Goal: Task Accomplishment & Management: Complete application form

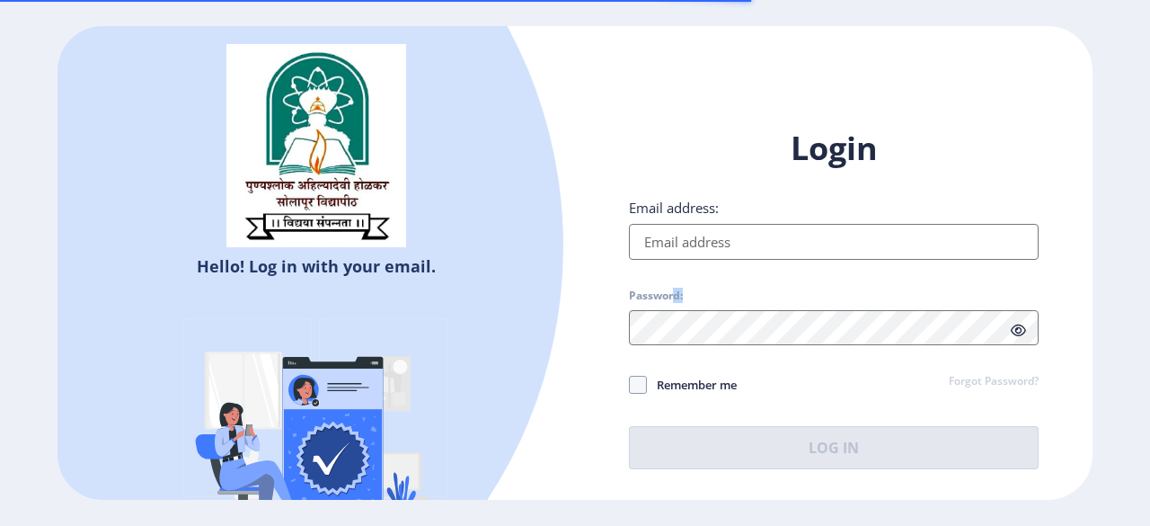
drag, startPoint x: 683, startPoint y: 267, endPoint x: 710, endPoint y: 249, distance: 32.4
click at [697, 258] on div "Login Email address: Password: Remember me Forgot Password? Log In" at bounding box center [834, 298] width 410 height 342
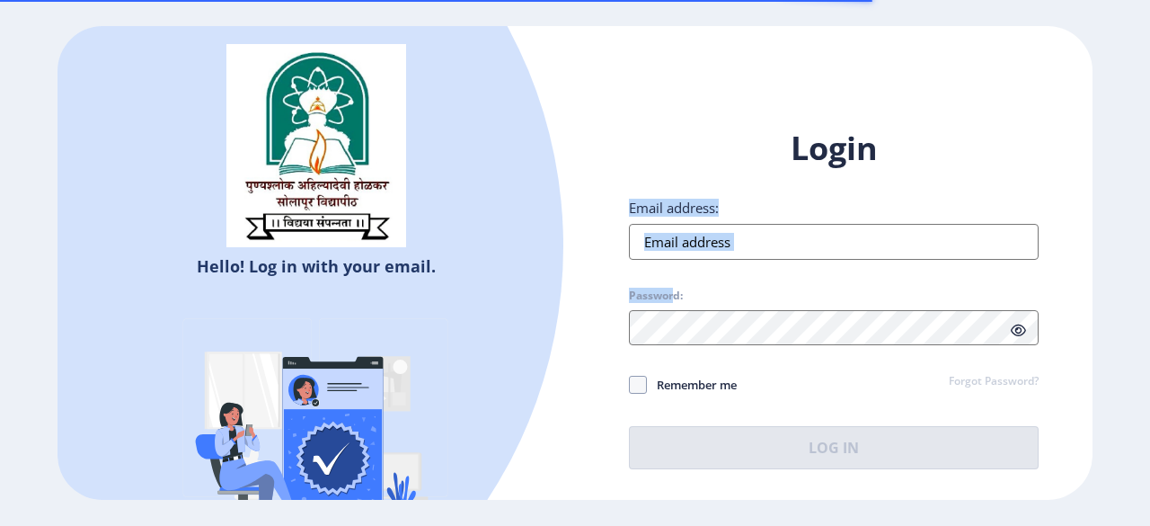
click at [731, 235] on input "Email address:" at bounding box center [834, 242] width 410 height 36
click at [793, 239] on input "Email address:" at bounding box center [834, 242] width 410 height 36
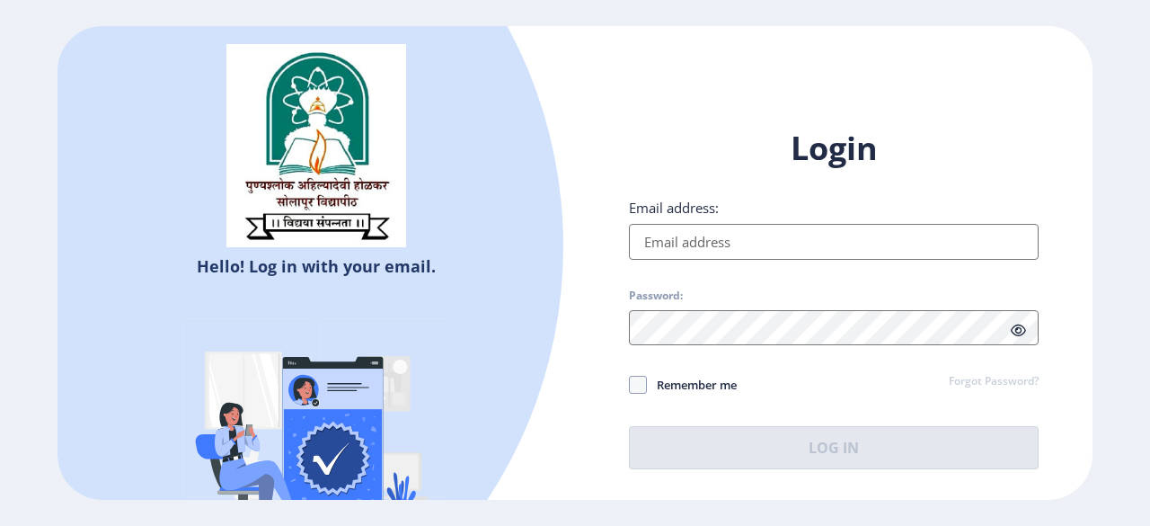
click at [793, 239] on input "Email address:" at bounding box center [834, 242] width 410 height 36
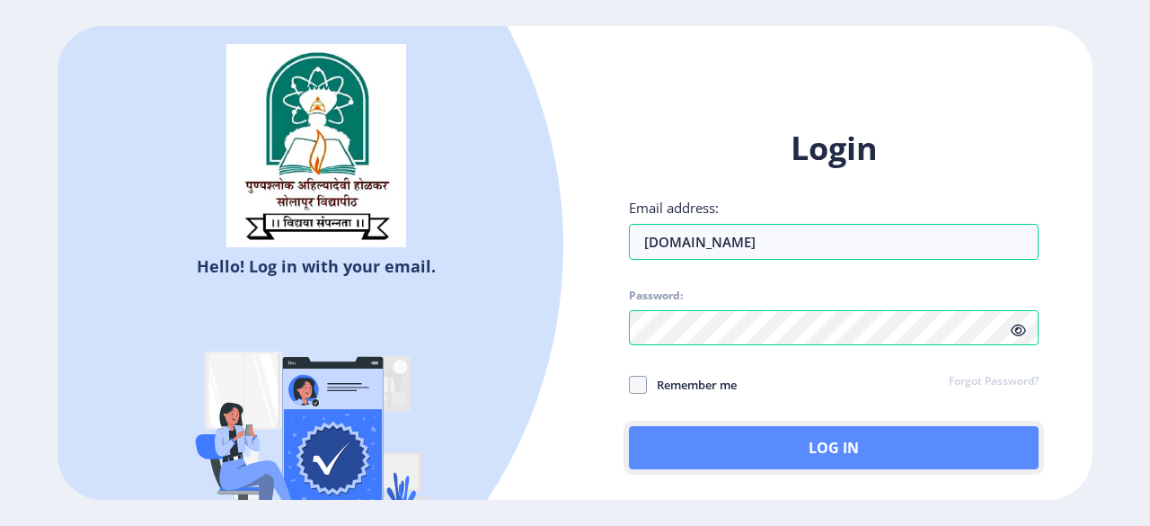
click at [812, 443] on button "Log In" at bounding box center [834, 447] width 410 height 43
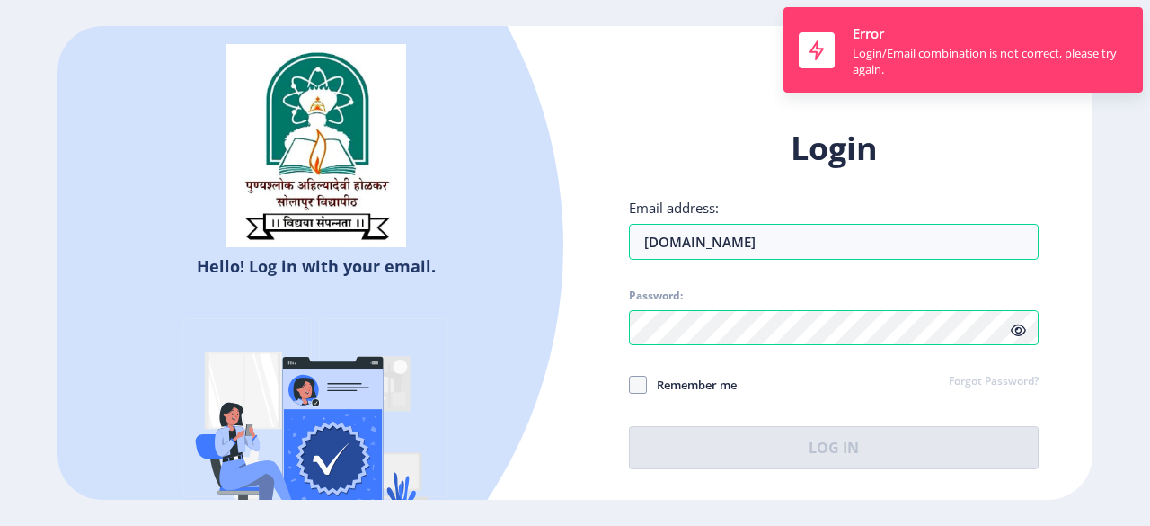
click at [1014, 330] on icon at bounding box center [1018, 330] width 15 height 13
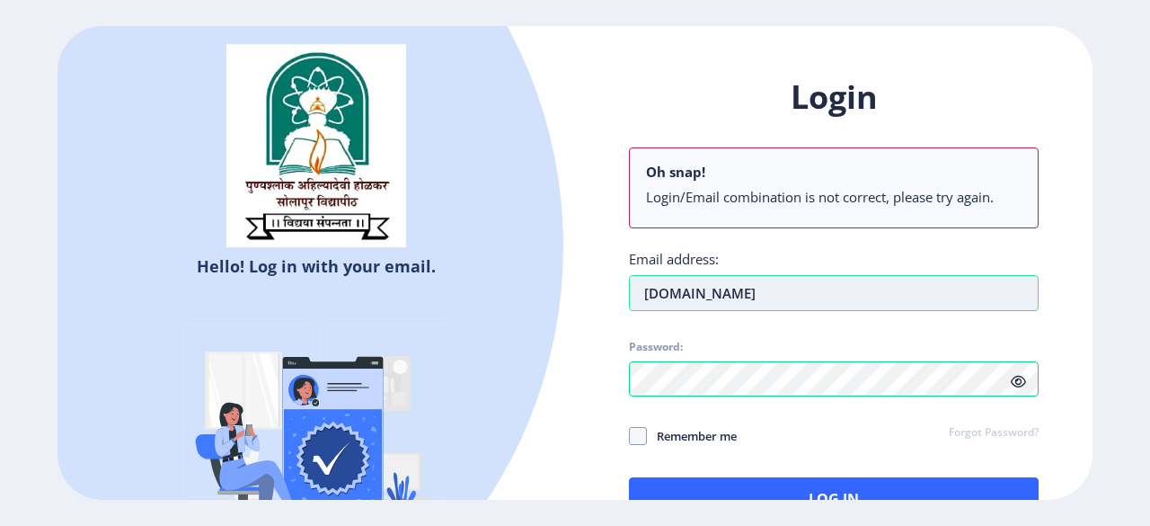
click at [729, 290] on input "nitinbgadhavegmail.com" at bounding box center [834, 293] width 410 height 36
click at [737, 290] on input "nitinbgadhavegmail.com" at bounding box center [834, 293] width 410 height 36
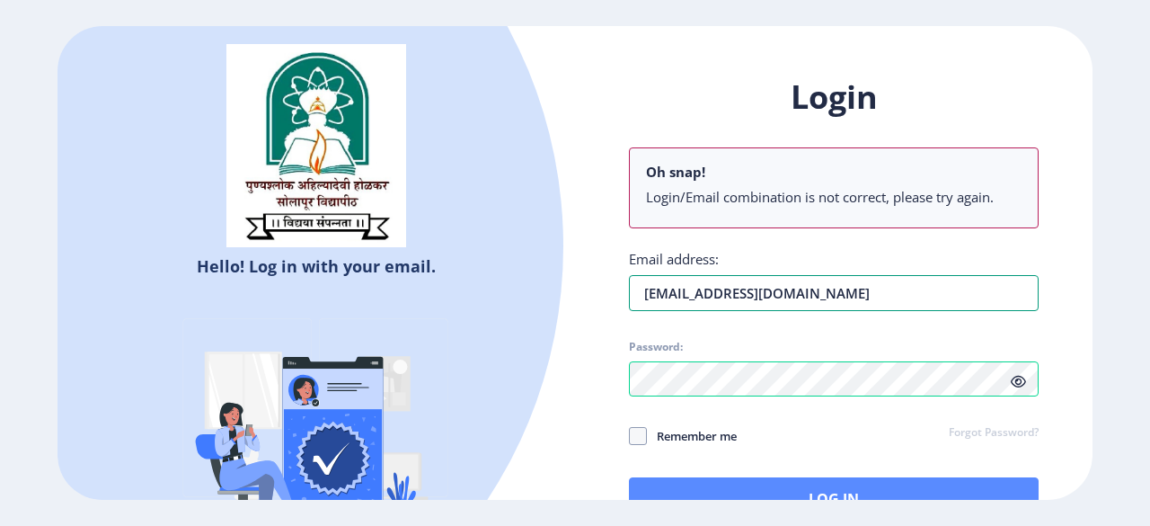
type input "[EMAIL_ADDRESS][DOMAIN_NAME]"
click at [836, 489] on button "Log In" at bounding box center [834, 498] width 410 height 43
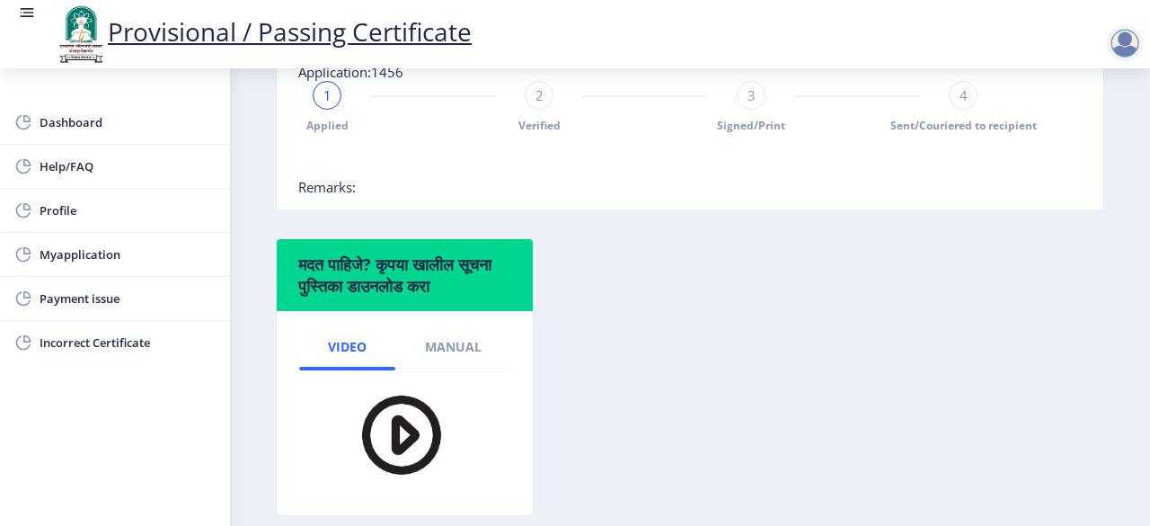
scroll to position [449, 0]
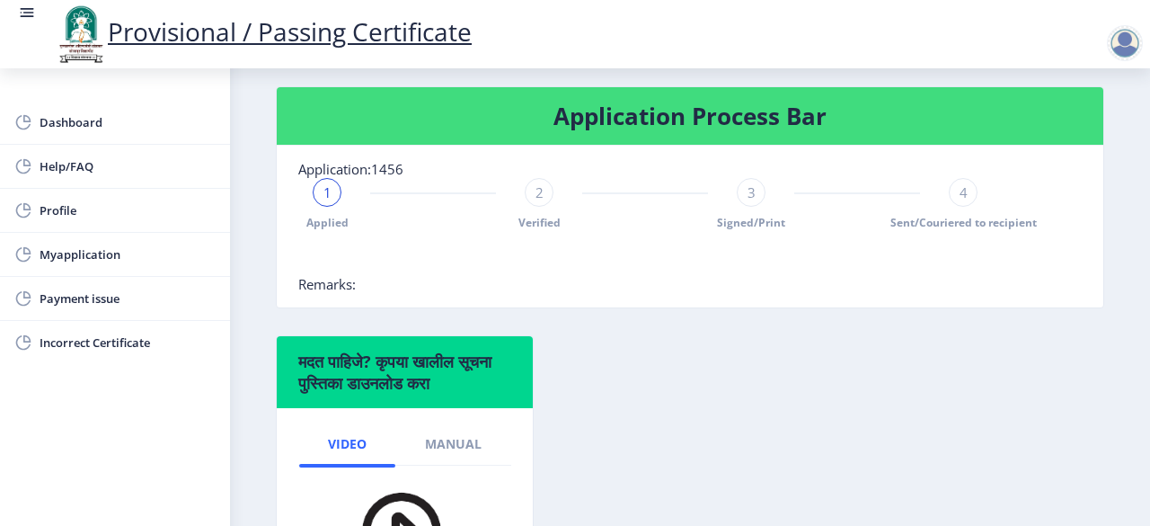
click at [545, 207] on div "2" at bounding box center [539, 192] width 29 height 29
click at [87, 258] on span "Myapplication" at bounding box center [128, 255] width 176 height 22
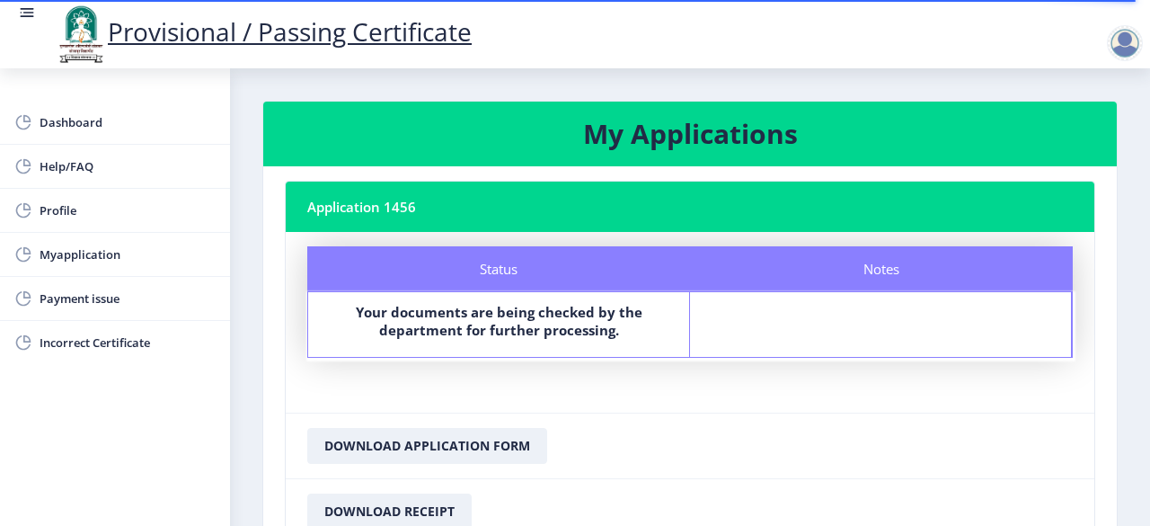
click at [924, 330] on div "Notes" at bounding box center [881, 324] width 382 height 65
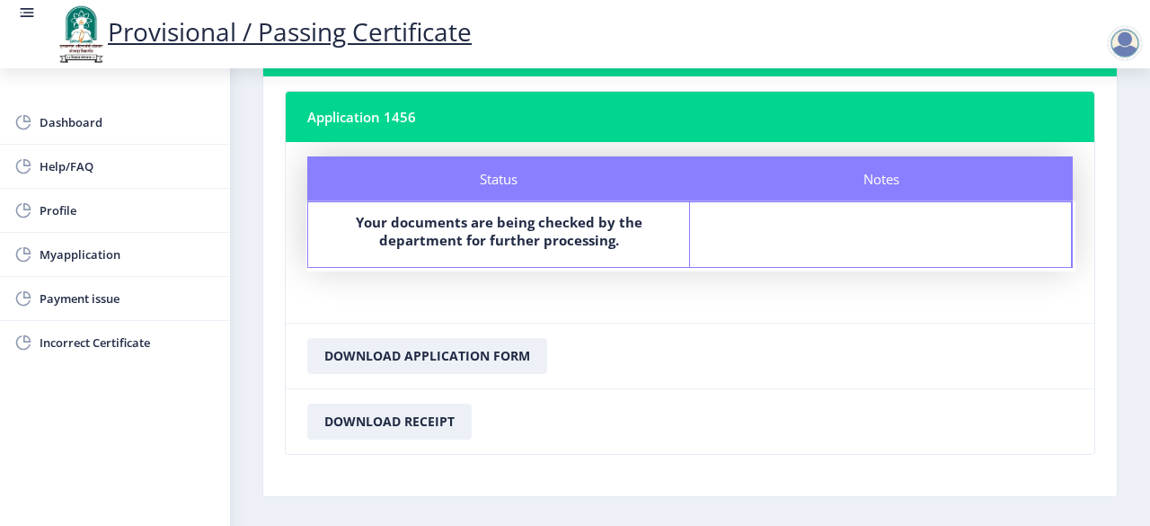
scroll to position [149, 0]
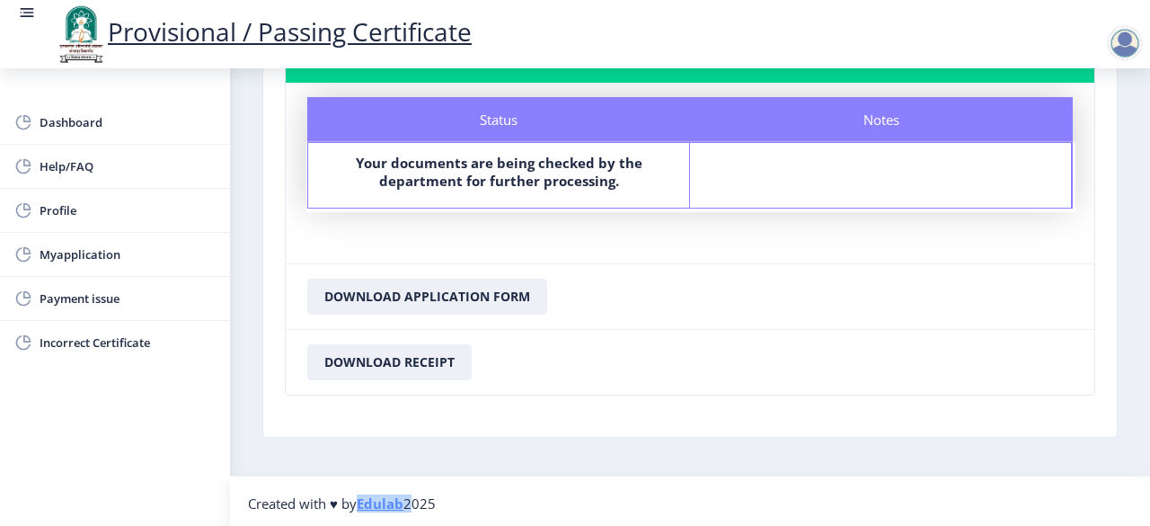
drag, startPoint x: 413, startPoint y: 499, endPoint x: 360, endPoint y: 502, distance: 53.2
click at [360, 502] on span "Created with ♥ by Edulab 2025" at bounding box center [342, 503] width 188 height 18
copy span "Edulab"
click at [847, 180] on div "Notes" at bounding box center [881, 175] width 382 height 65
click at [853, 175] on div "Notes" at bounding box center [881, 175] width 382 height 65
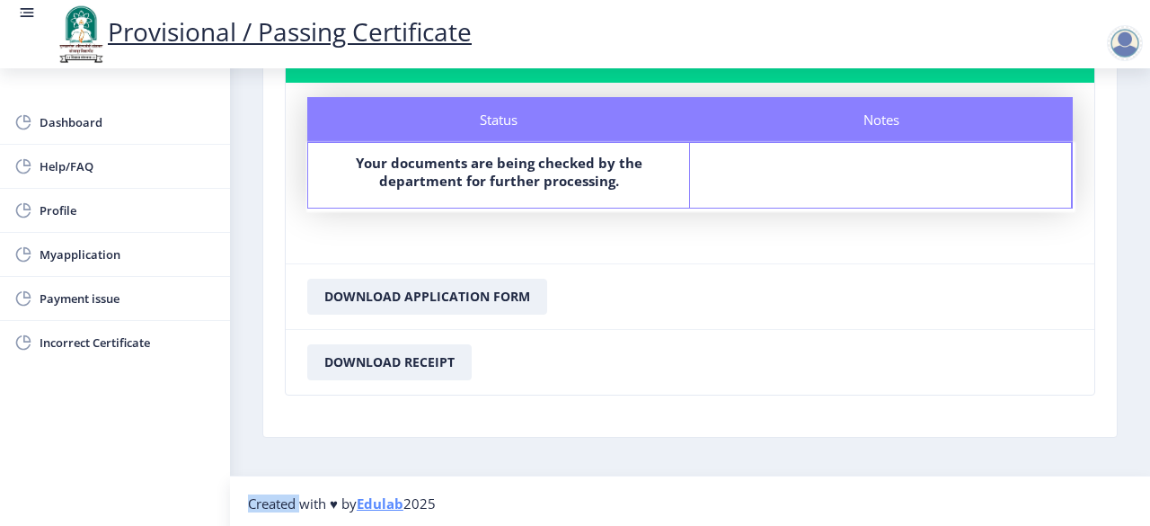
click at [853, 175] on div "Notes" at bounding box center [881, 175] width 382 height 65
click at [600, 184] on b "Your documents are being checked by the department for further processing." at bounding box center [499, 172] width 287 height 36
click at [880, 181] on div "Notes" at bounding box center [881, 175] width 382 height 65
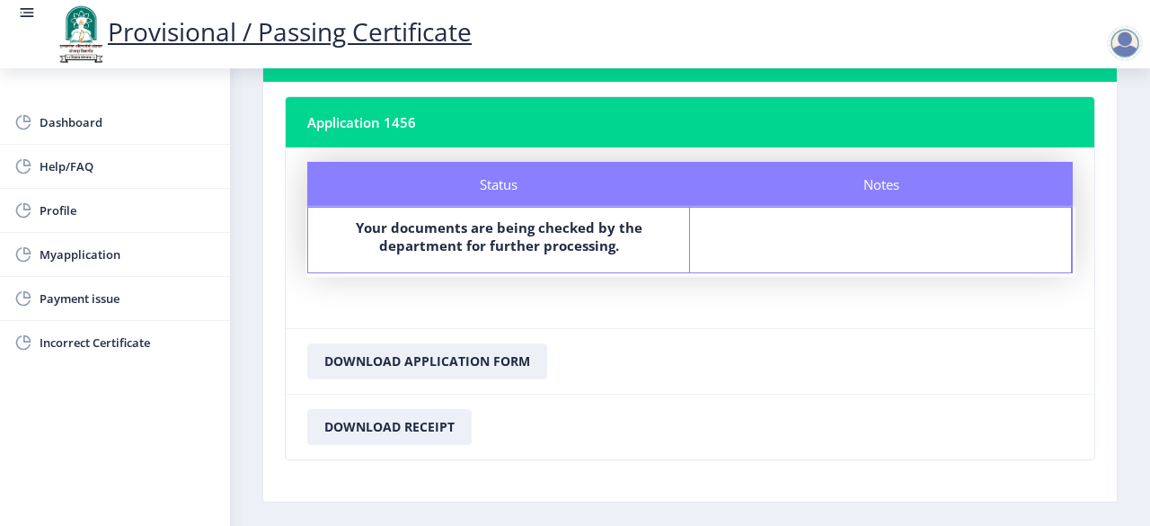
scroll to position [0, 0]
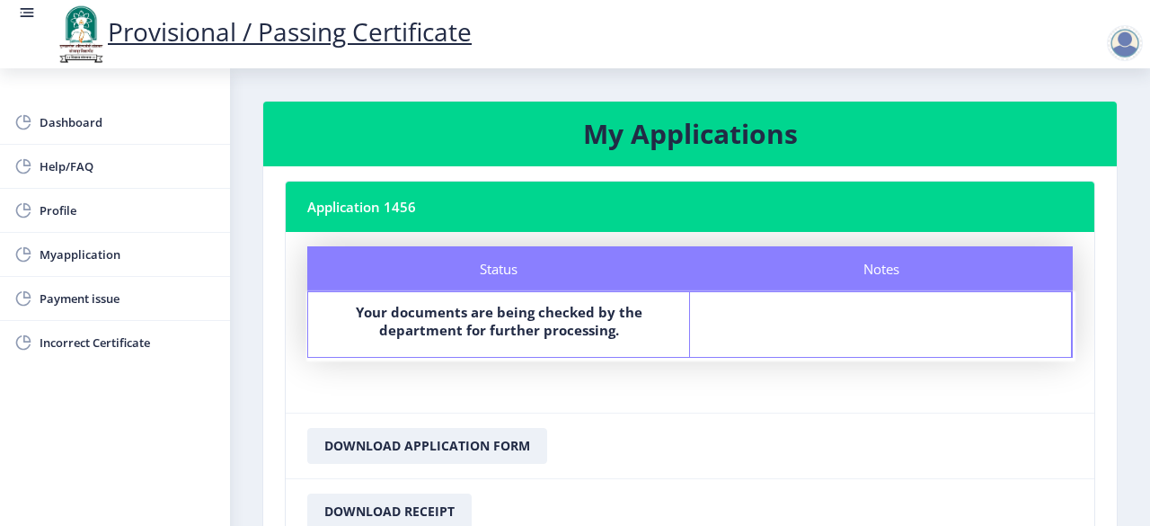
click at [407, 195] on nb-card-header "Application 1456" at bounding box center [690, 207] width 809 height 50
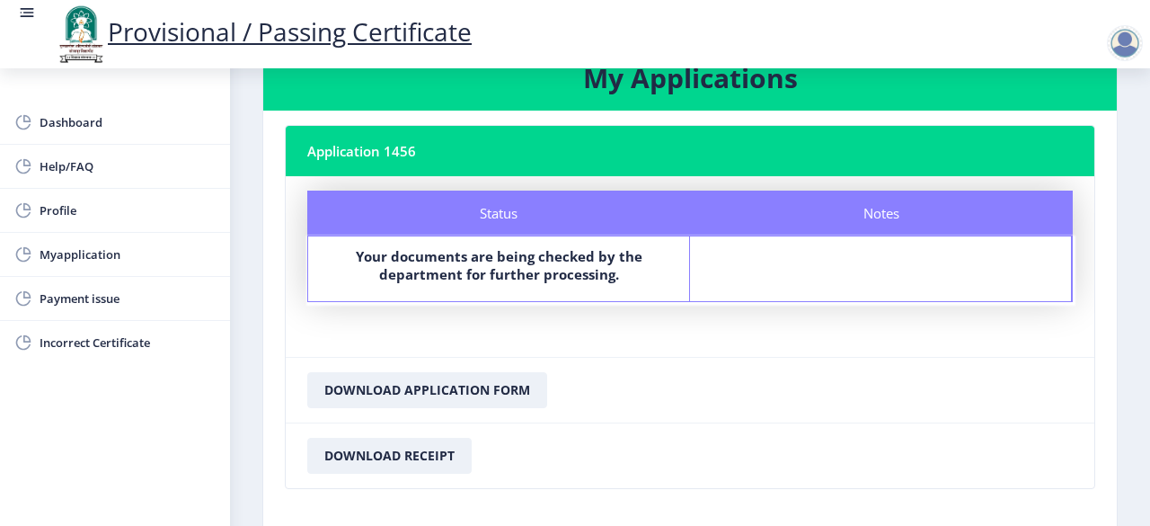
scroll to position [149, 0]
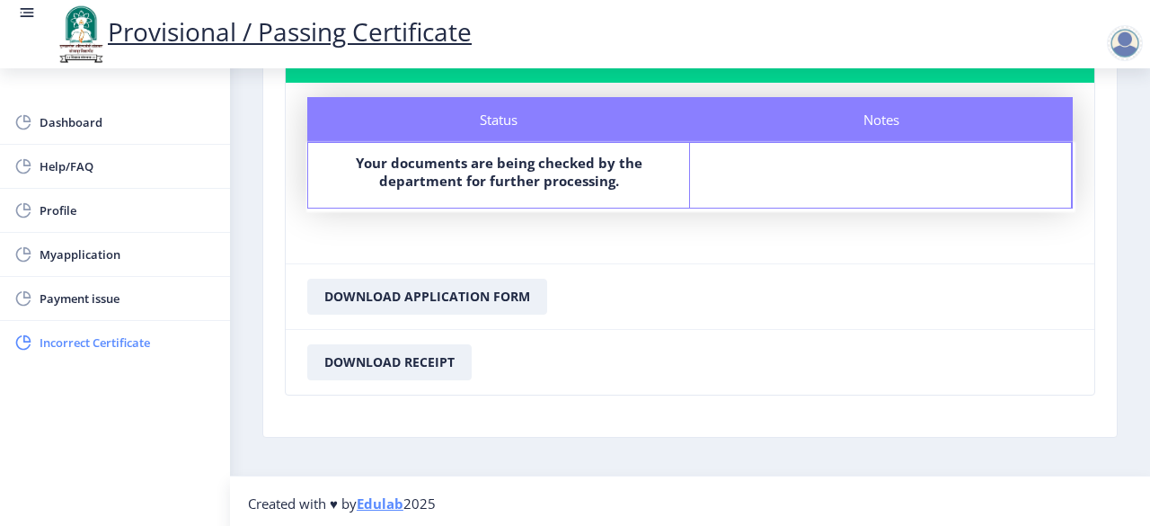
click at [107, 332] on span "Incorrect Certificate" at bounding box center [128, 343] width 176 height 22
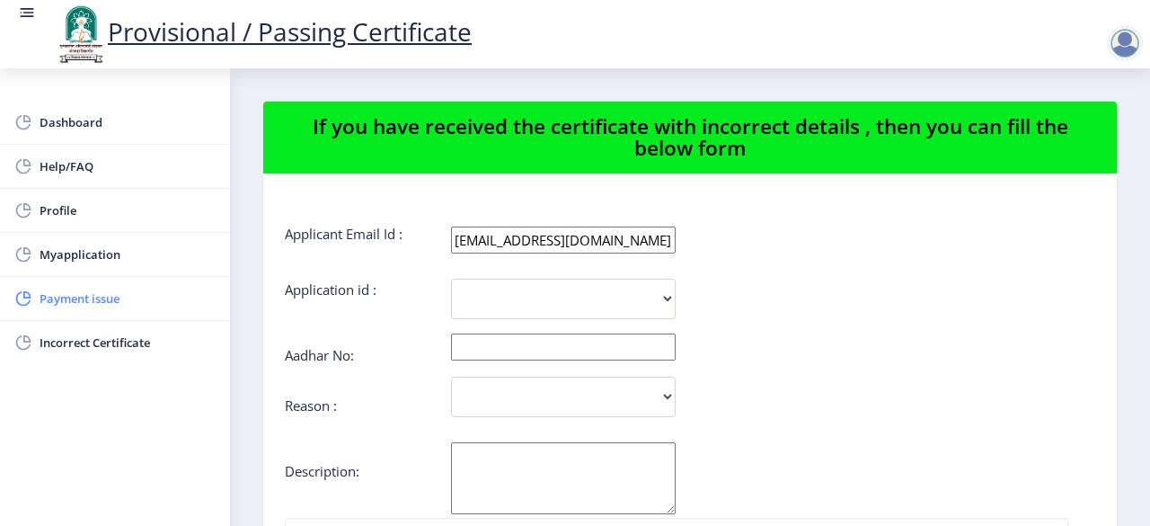
click at [61, 301] on span "Payment issue" at bounding box center [128, 299] width 176 height 22
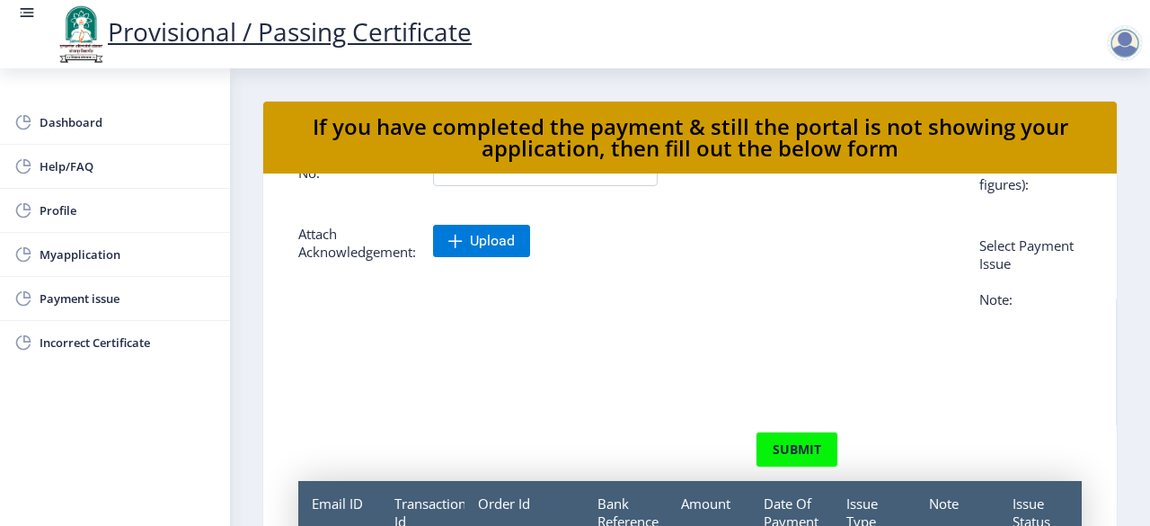
scroll to position [169, 0]
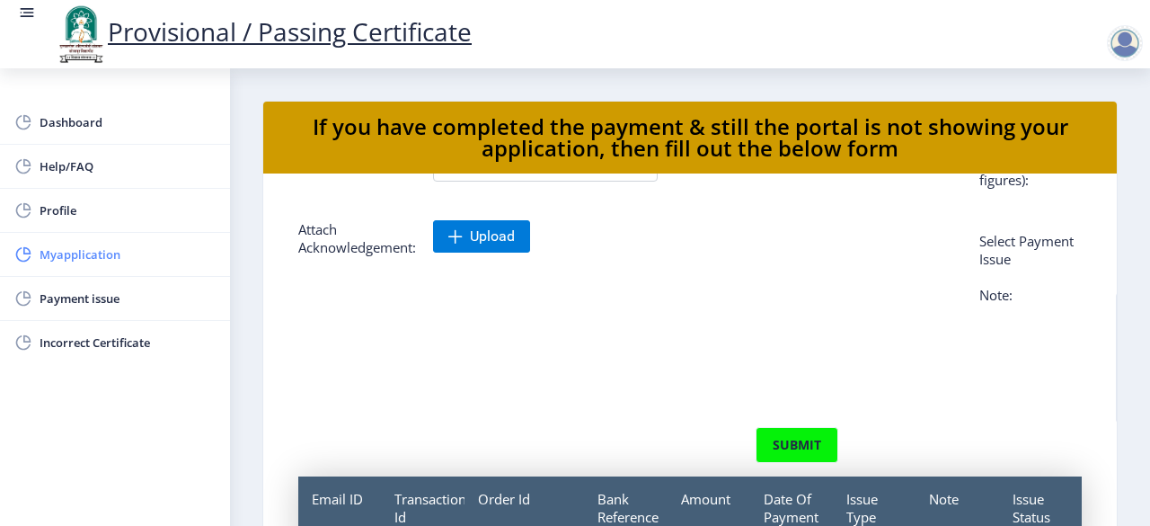
click at [102, 251] on span "Myapplication" at bounding box center [128, 255] width 176 height 22
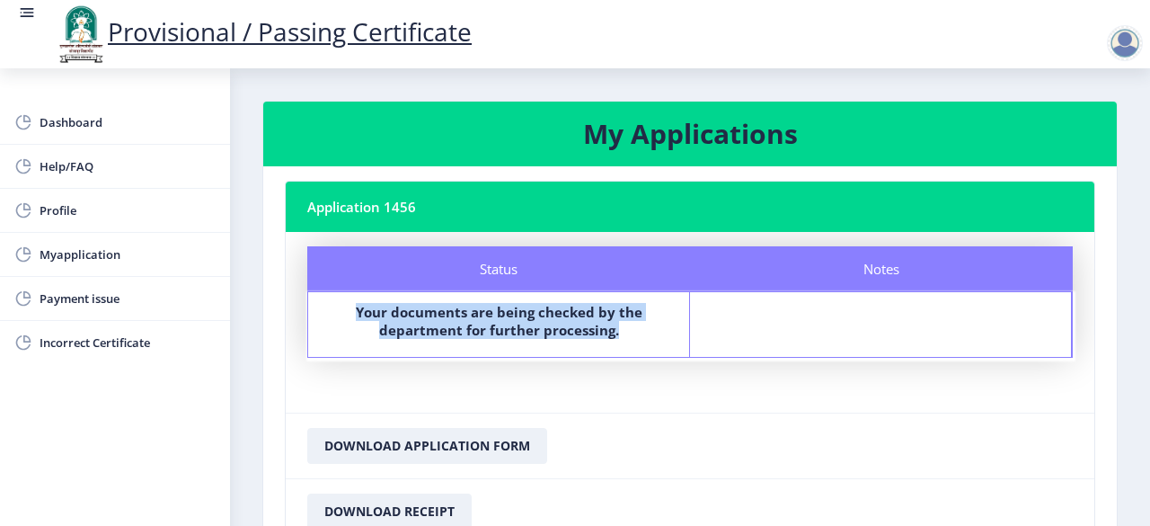
drag, startPoint x: 627, startPoint y: 336, endPoint x: 334, endPoint y: 307, distance: 294.4
click at [334, 307] on label "Your documents are being checked by the department for further processing." at bounding box center [498, 321] width 349 height 36
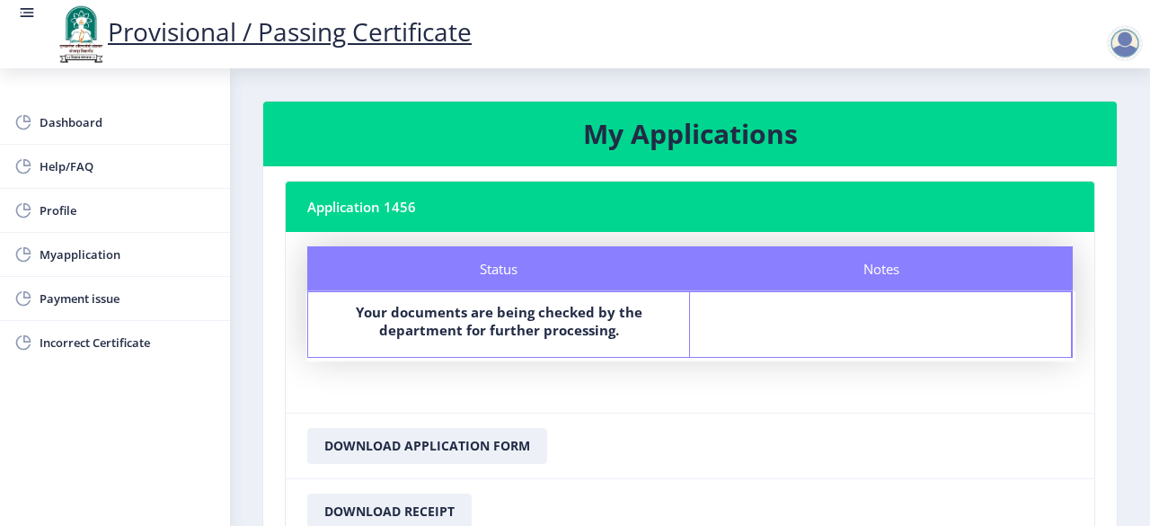
click at [633, 433] on nb-card-footer "Download Application Form" at bounding box center [690, 446] width 809 height 66
click at [1143, 46] on div at bounding box center [1128, 43] width 43 height 36
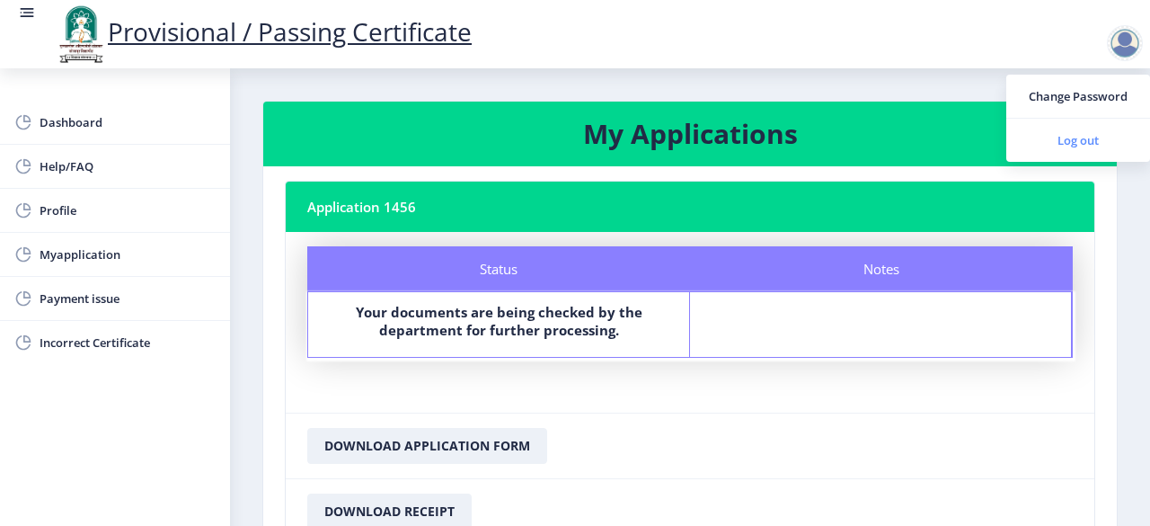
click at [1078, 138] on span "Log out" at bounding box center [1078, 140] width 115 height 22
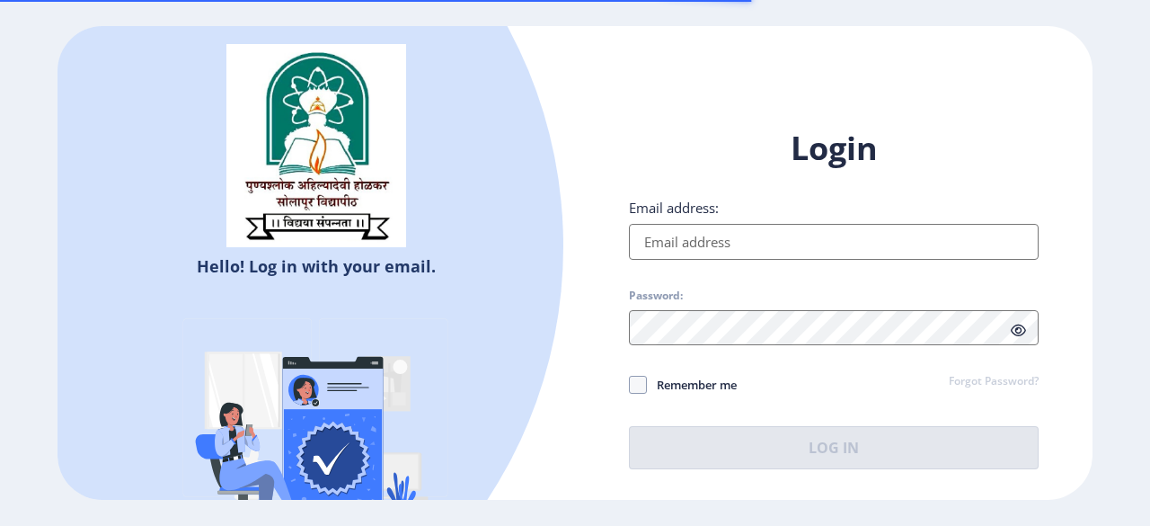
click at [701, 240] on input "Email address:" at bounding box center [834, 242] width 410 height 36
type input "[EMAIL_ADDRESS][DOMAIN_NAME]"
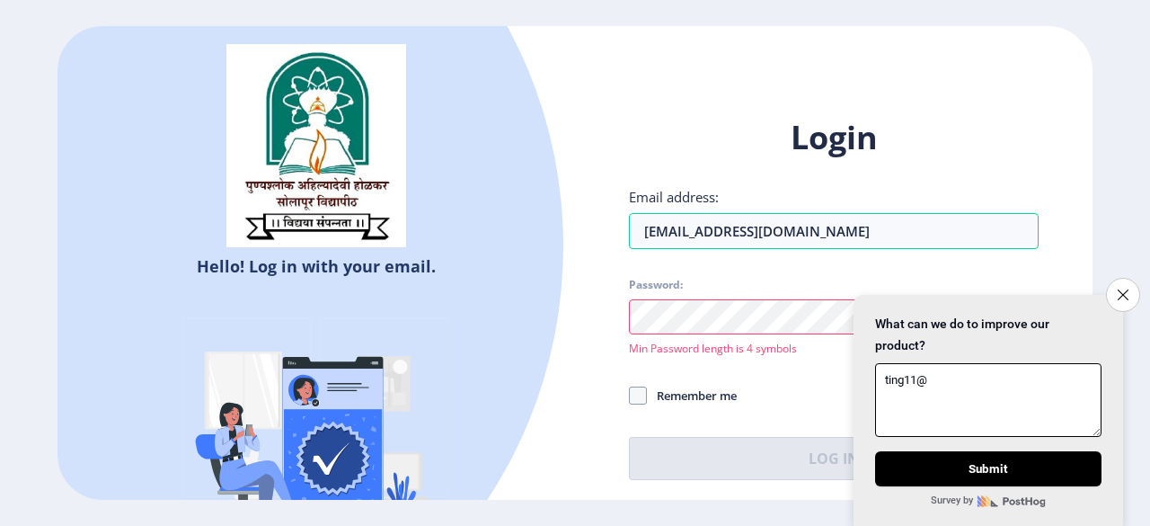
click at [950, 369] on textarea "ting11@" at bounding box center [988, 400] width 226 height 74
type textarea "ting11@"
click at [1118, 289] on icon "Close survey" at bounding box center [1123, 295] width 12 height 12
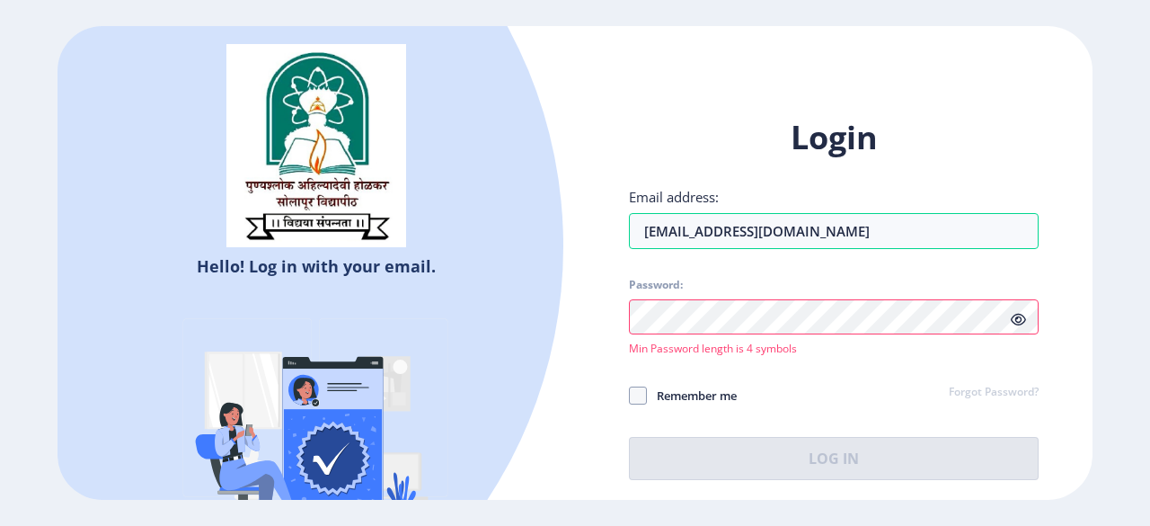
click at [798, 335] on div "Password: Min Password length is 4 symbols" at bounding box center [834, 317] width 410 height 78
click at [1012, 317] on icon at bounding box center [1018, 319] width 15 height 13
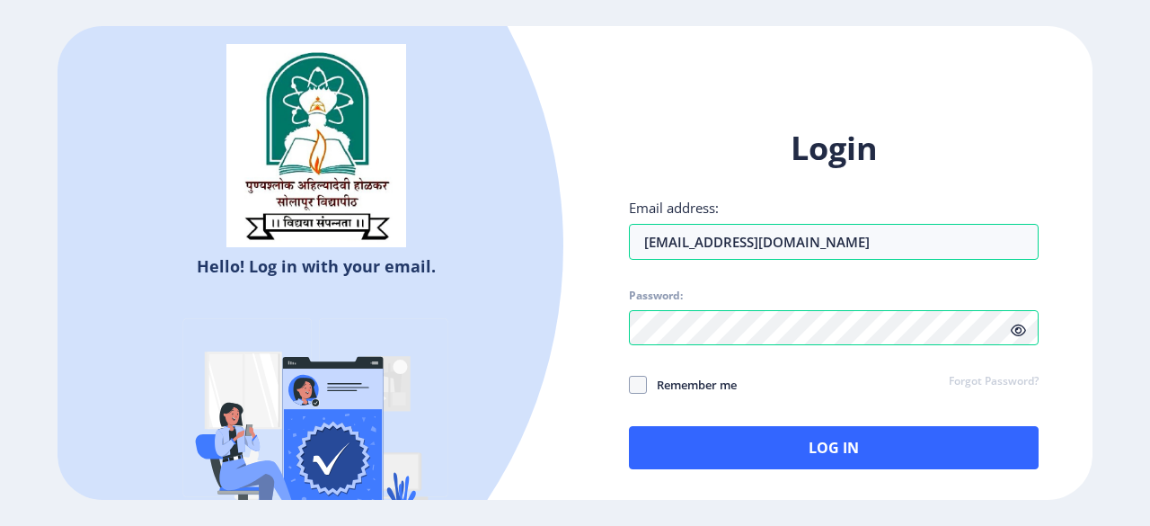
click at [670, 387] on span "Remember me" at bounding box center [692, 385] width 90 height 22
click at [630, 386] on input "Remember me" at bounding box center [629, 385] width 1 height 1
checkbox input "true"
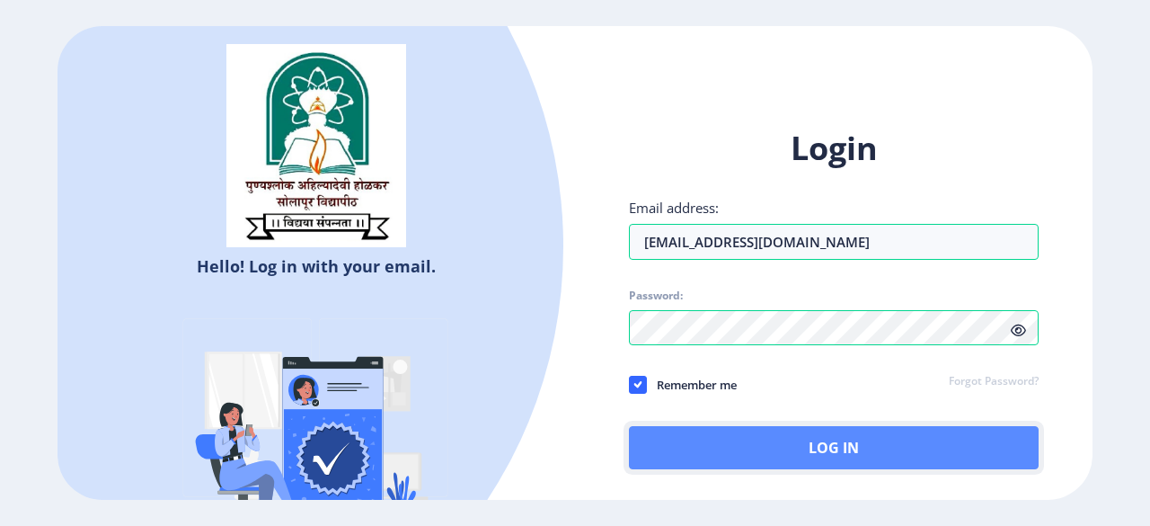
click at [754, 440] on button "Log In" at bounding box center [834, 447] width 410 height 43
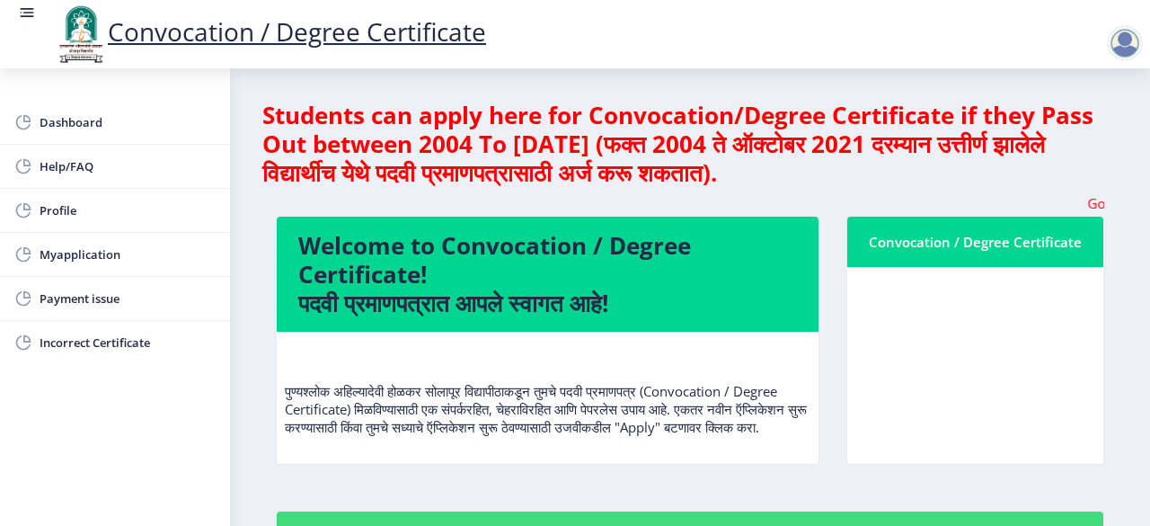
scroll to position [180, 0]
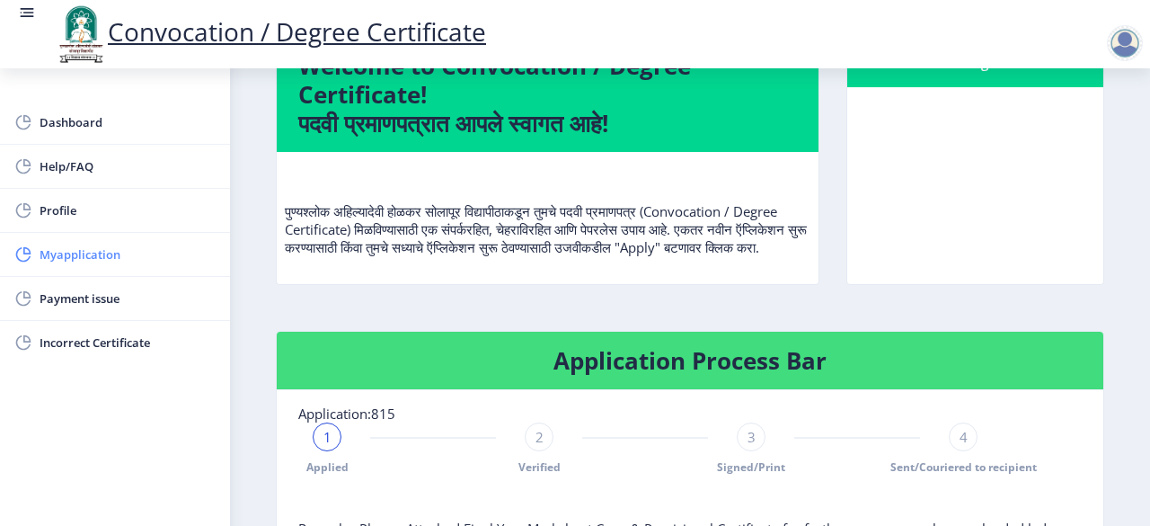
click at [84, 248] on span "Myapplication" at bounding box center [128, 255] width 176 height 22
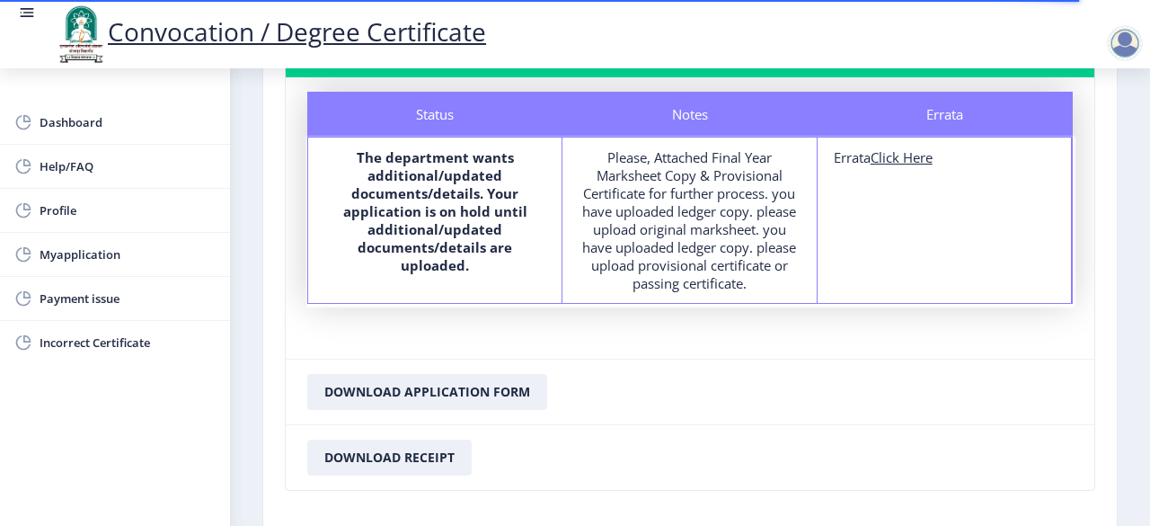
scroll to position [180, 0]
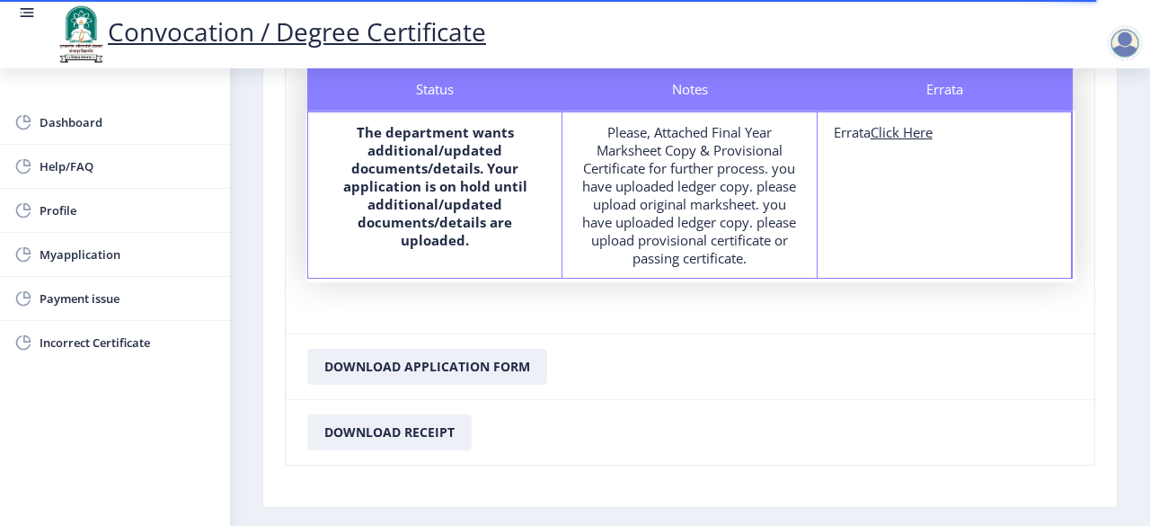
click at [892, 138] on u "Click Here" at bounding box center [902, 132] width 62 height 18
select select
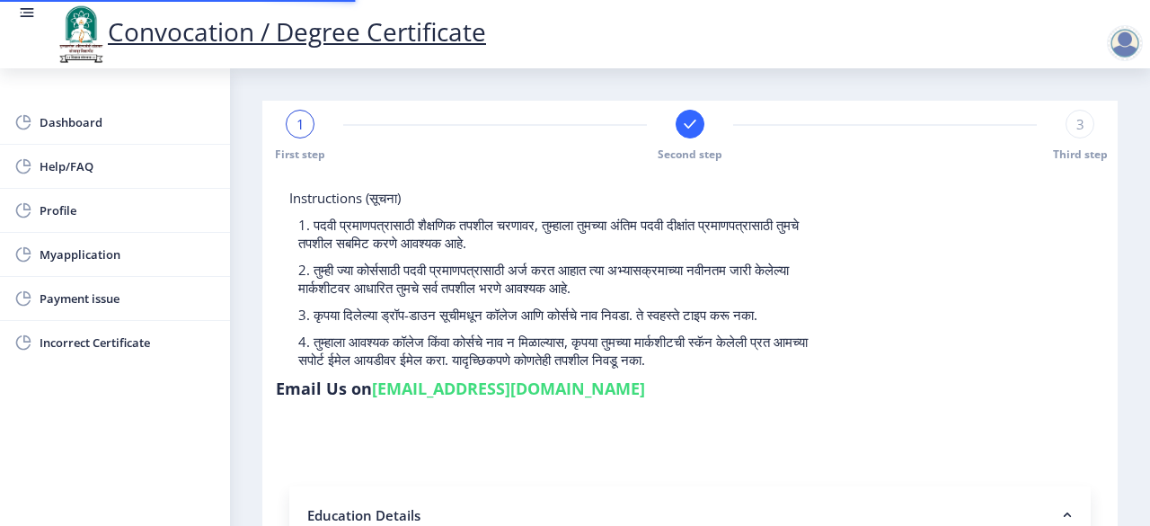
type input "2013032500175306"
select select "Regular"
select select "2023"
select select "October"
select select
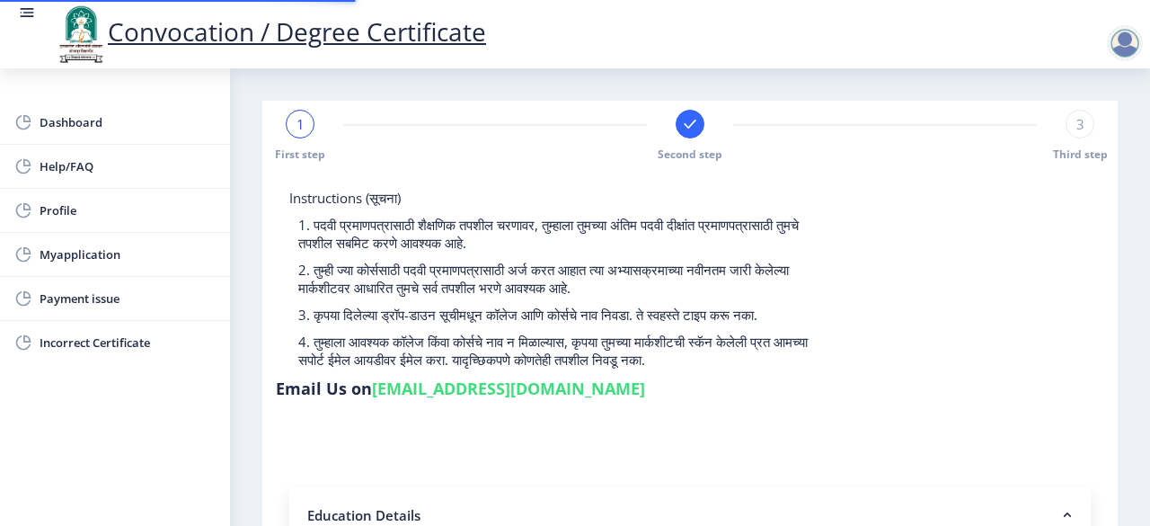
type input "336506"
type input "[PERSON_NAME]"
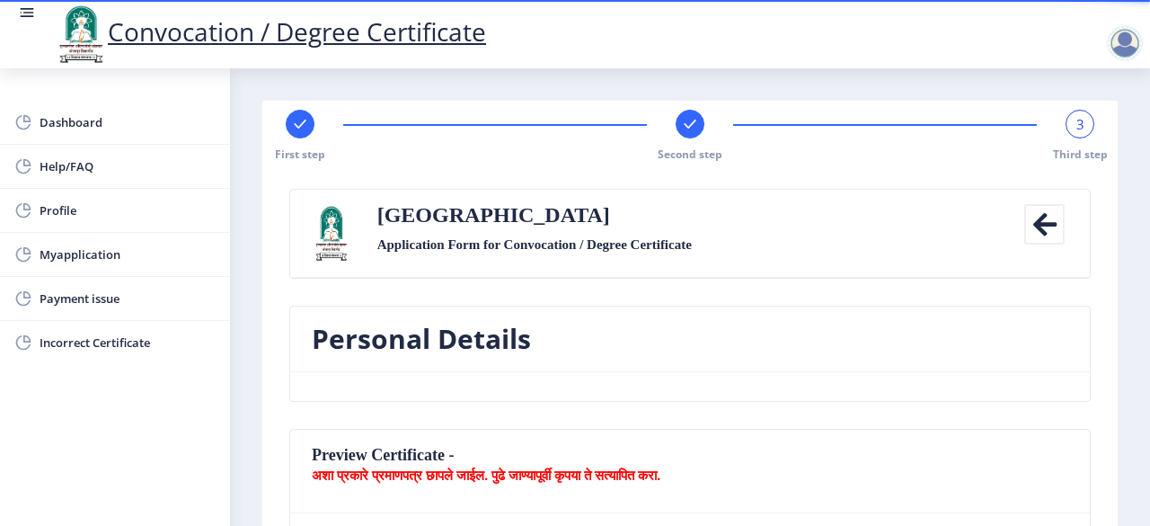
click at [1034, 223] on icon at bounding box center [1045, 224] width 40 height 40
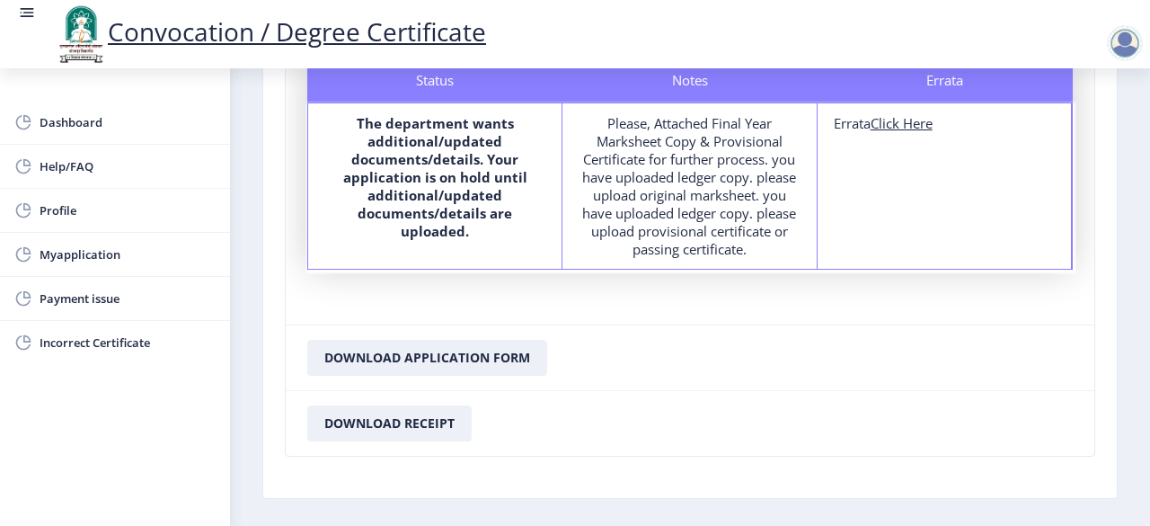
scroll to position [160, 0]
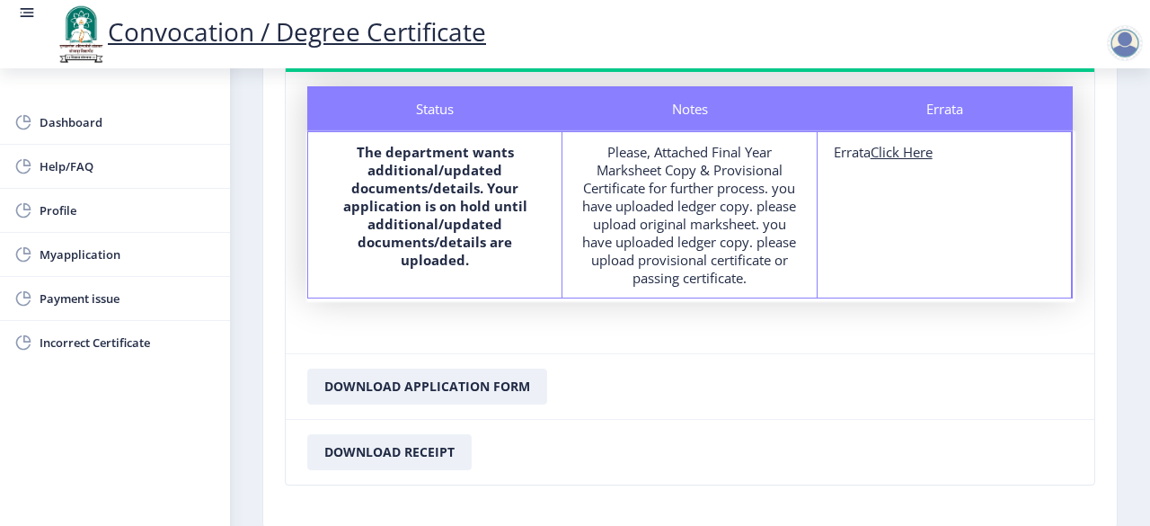
click at [910, 155] on u "Click Here" at bounding box center [902, 152] width 62 height 18
select select
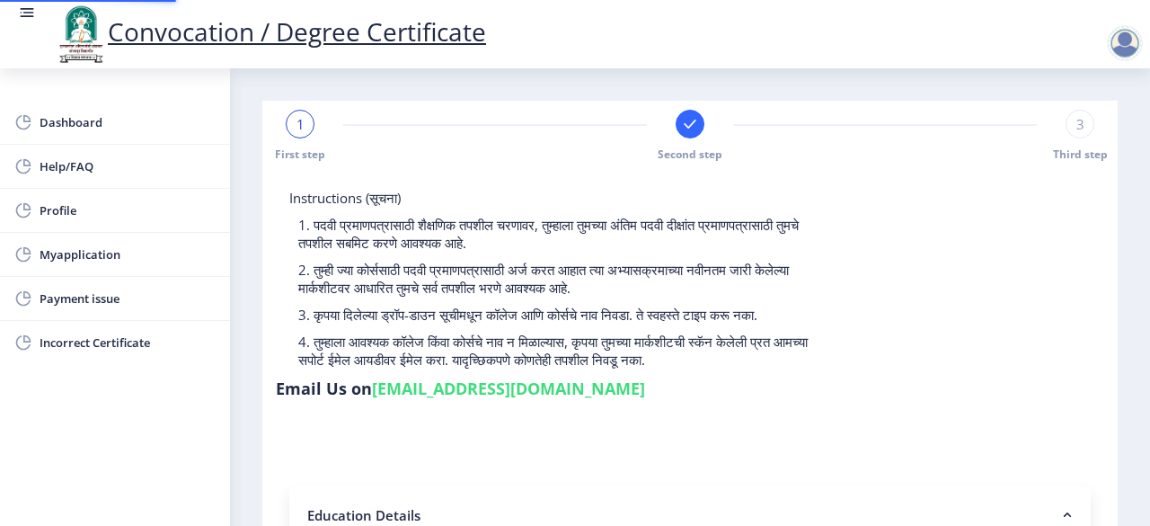
type input "2013032500175306"
select select "Regular"
select select "2023"
select select "October"
select select
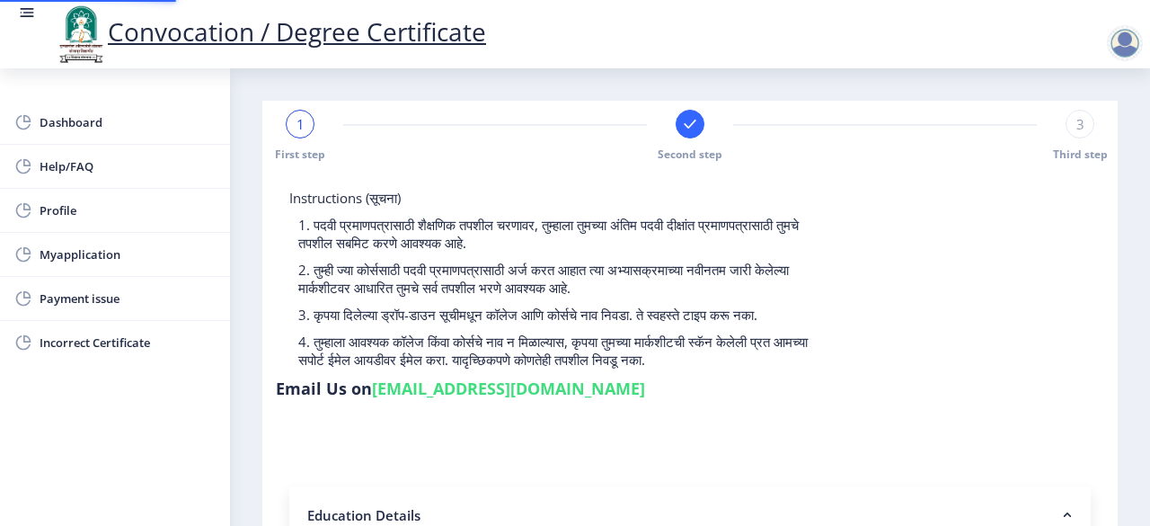
type input "336506"
type input "[PERSON_NAME]"
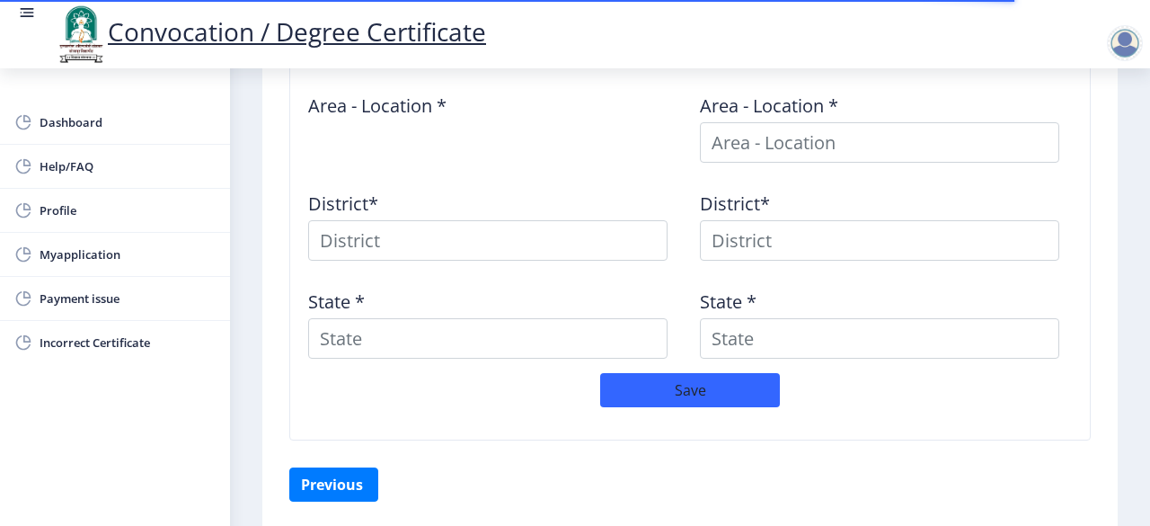
scroll to position [820, 0]
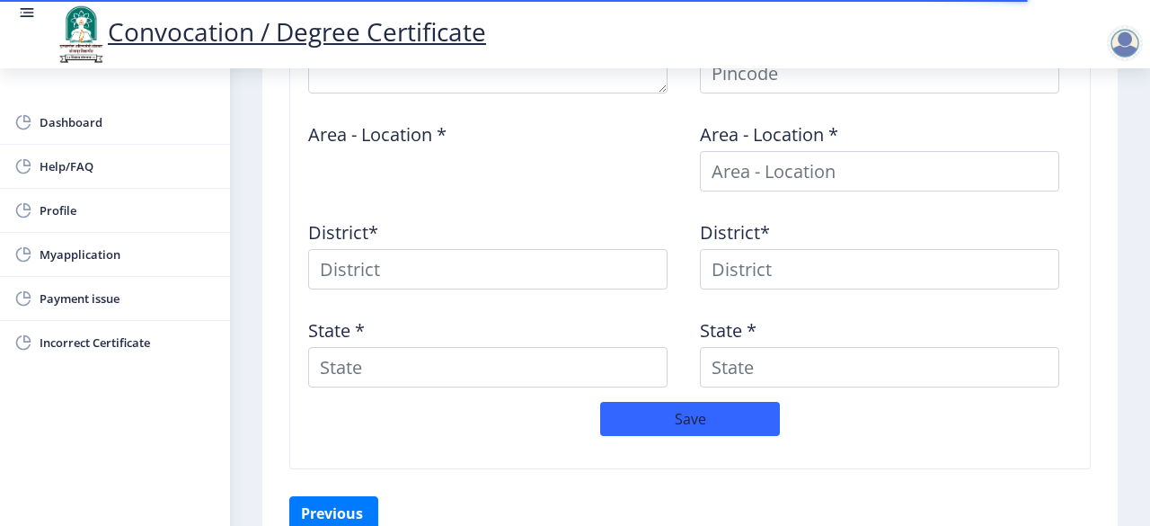
click at [602, 217] on div "District*" at bounding box center [494, 248] width 392 height 84
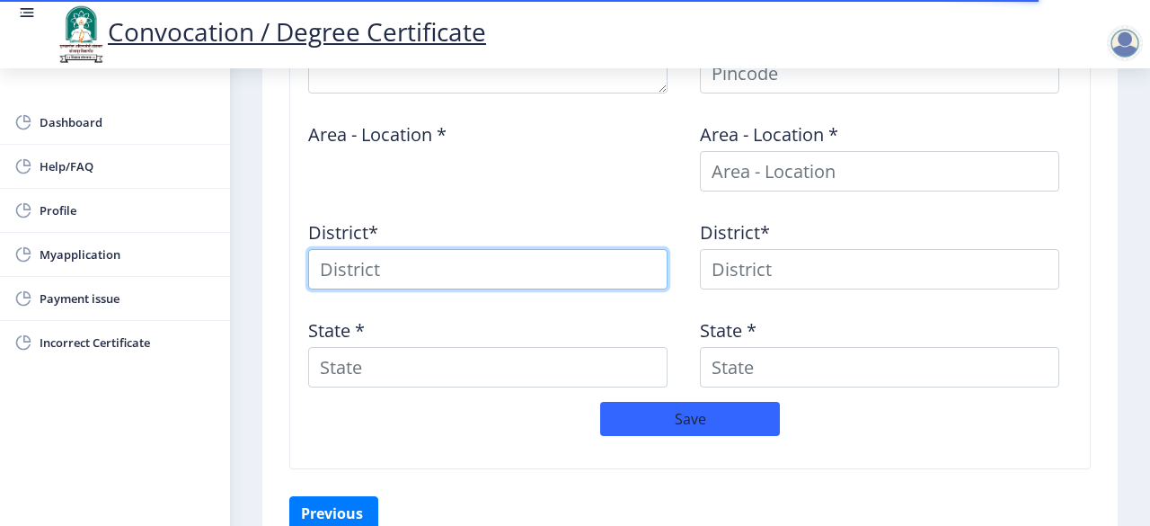
click at [570, 251] on input at bounding box center [488, 269] width 360 height 40
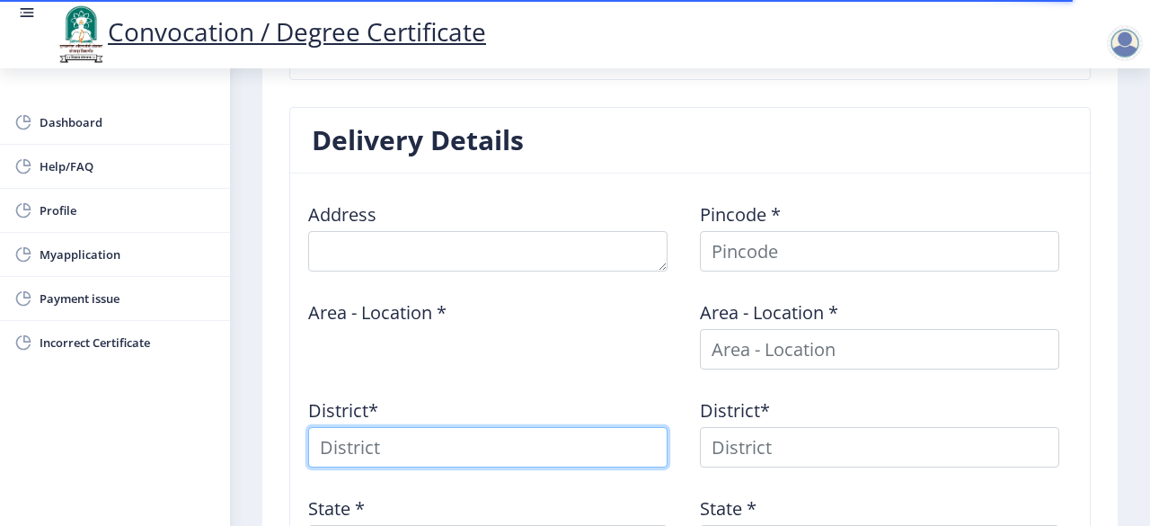
scroll to position [640, 0]
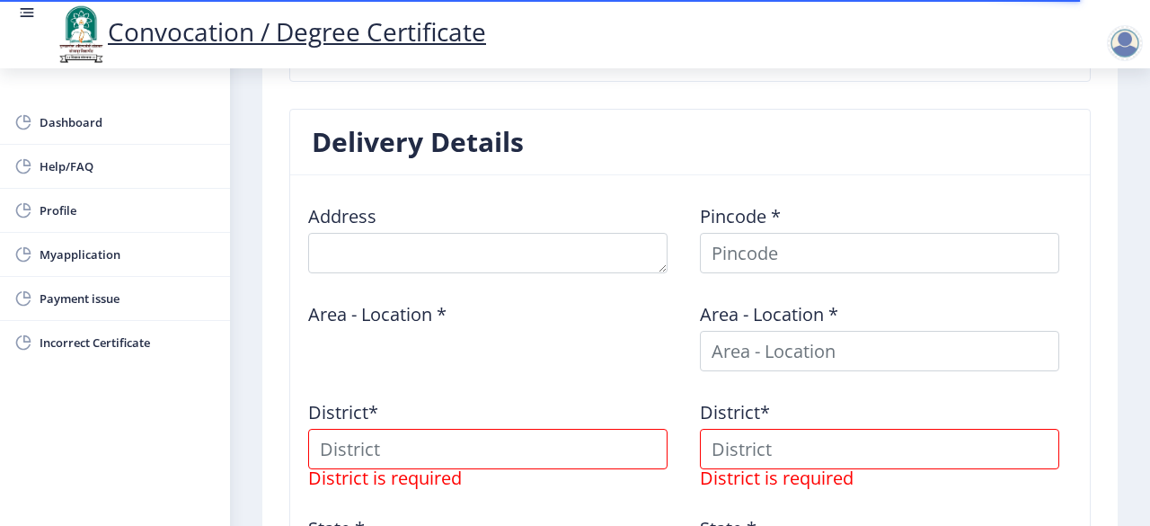
click at [448, 218] on div "Address" at bounding box center [494, 232] width 392 height 84
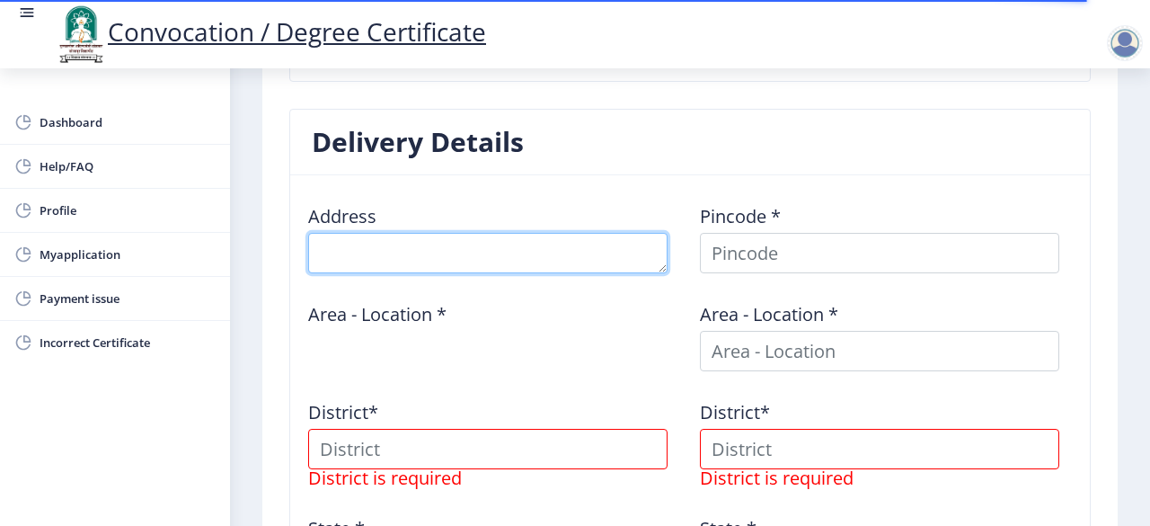
click at [468, 253] on textarea at bounding box center [488, 253] width 360 height 40
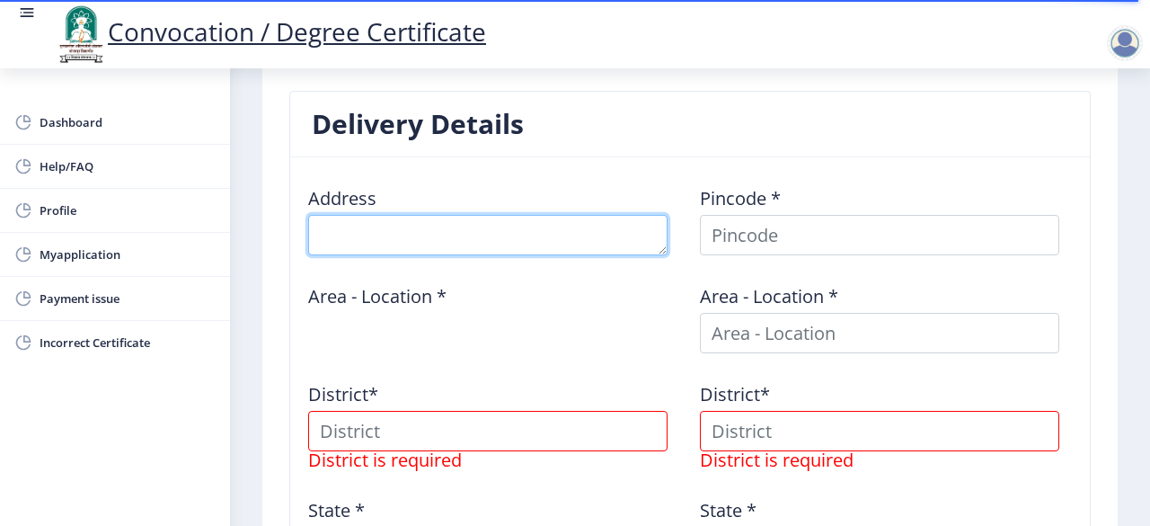
scroll to position [209, 0]
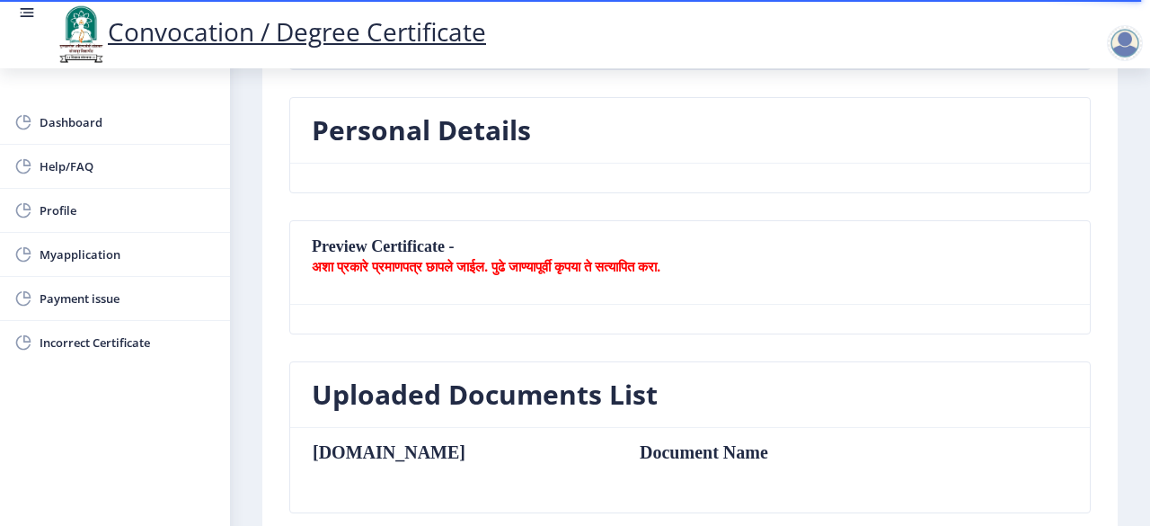
click at [1125, 53] on div at bounding box center [1125, 43] width 36 height 36
click at [1080, 144] on span "Log out" at bounding box center [1078, 140] width 115 height 22
